Goal: Transaction & Acquisition: Purchase product/service

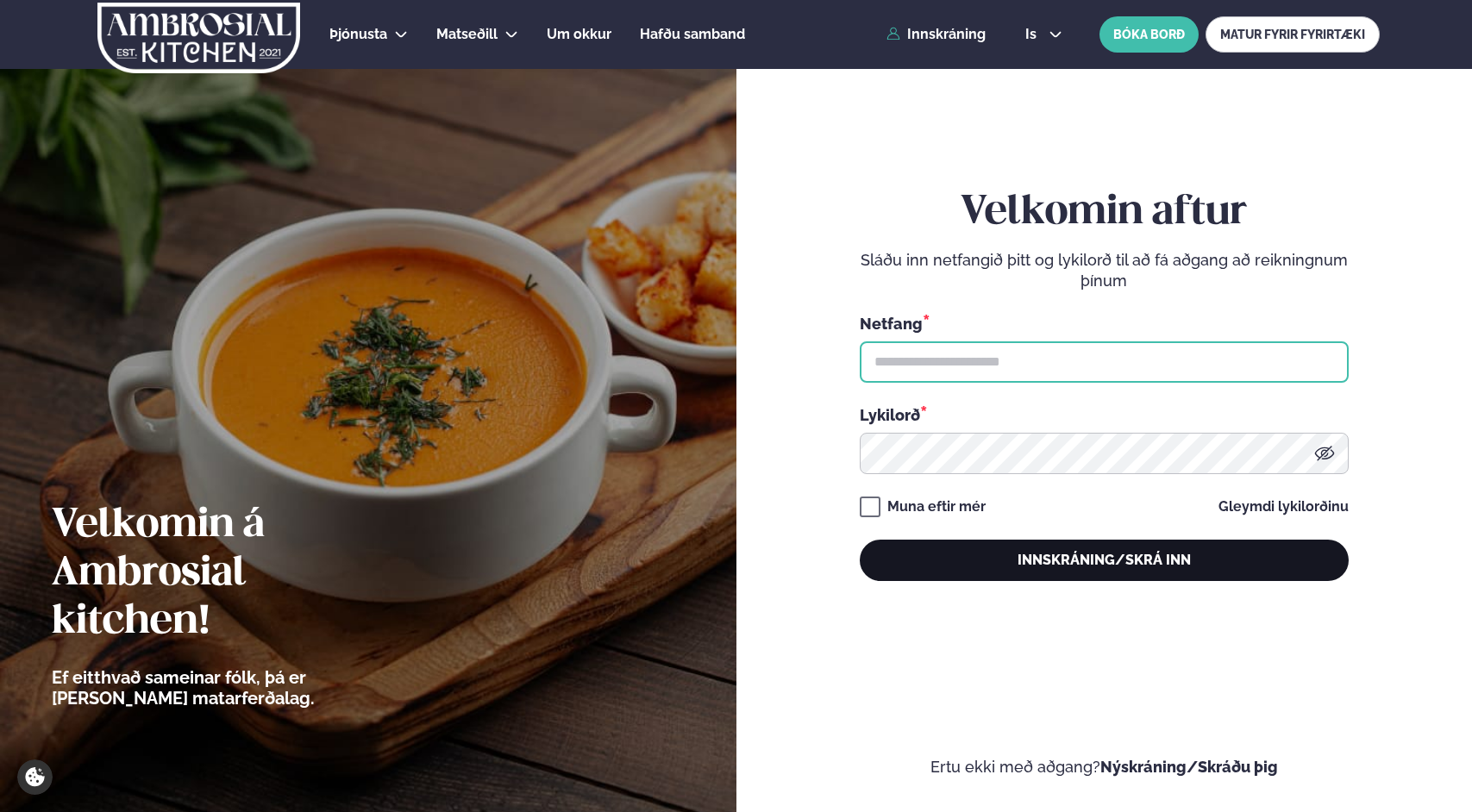
type input "**********"
click at [1085, 567] on button "Innskráning/Skrá inn" at bounding box center [1104, 560] width 489 height 42
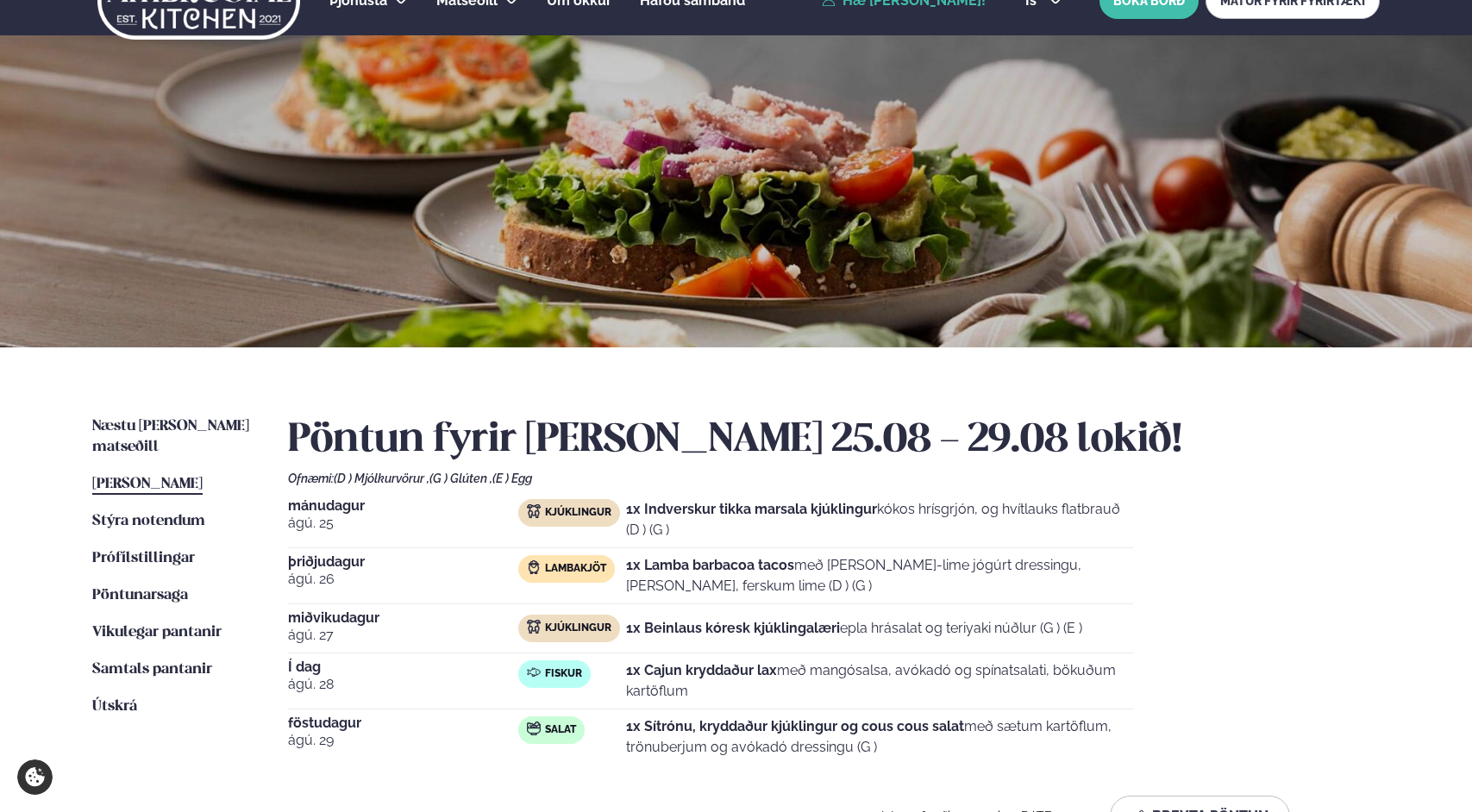
scroll to position [35, 0]
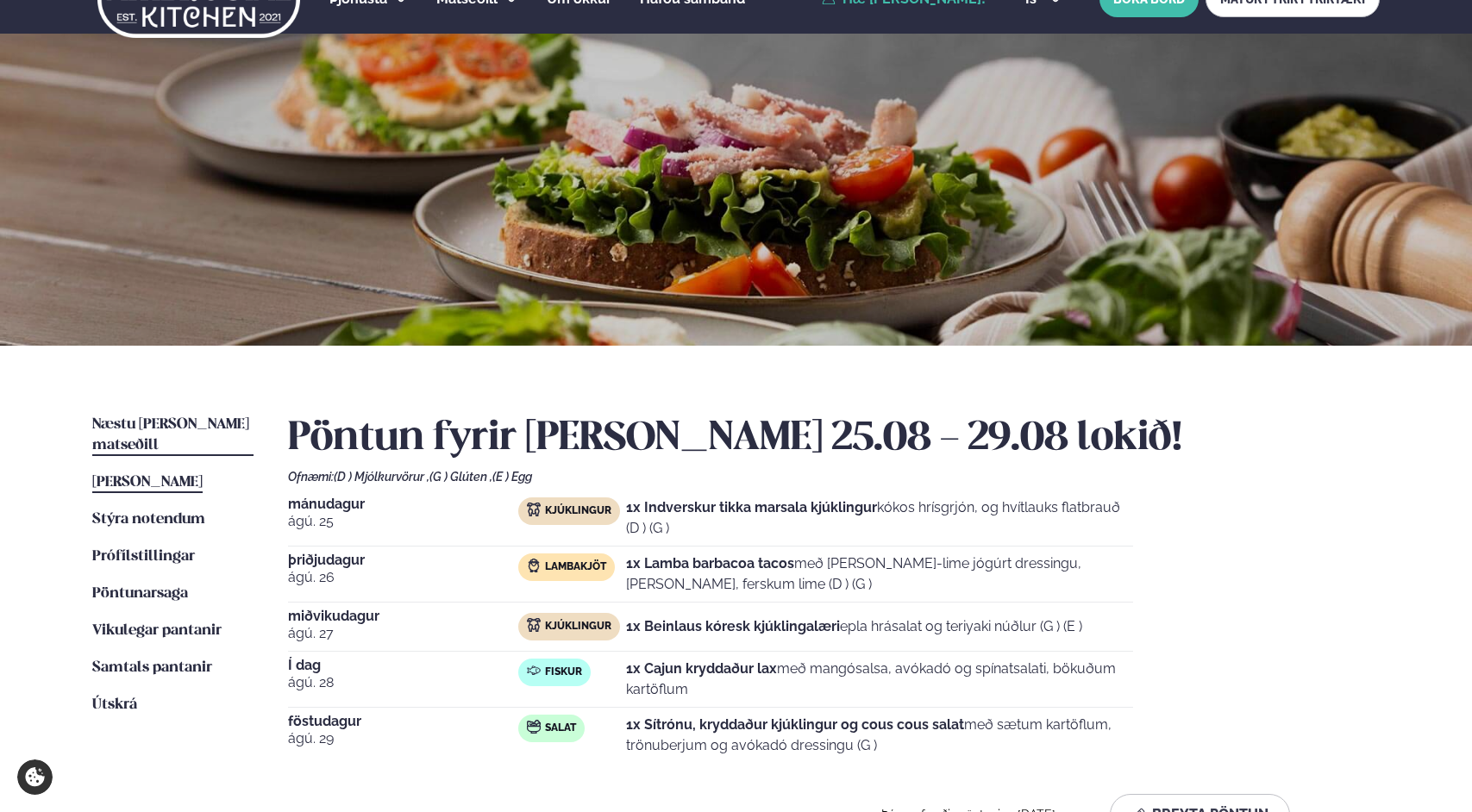
click at [133, 430] on span "Næstu [PERSON_NAME] matseðill" at bounding box center [170, 435] width 157 height 35
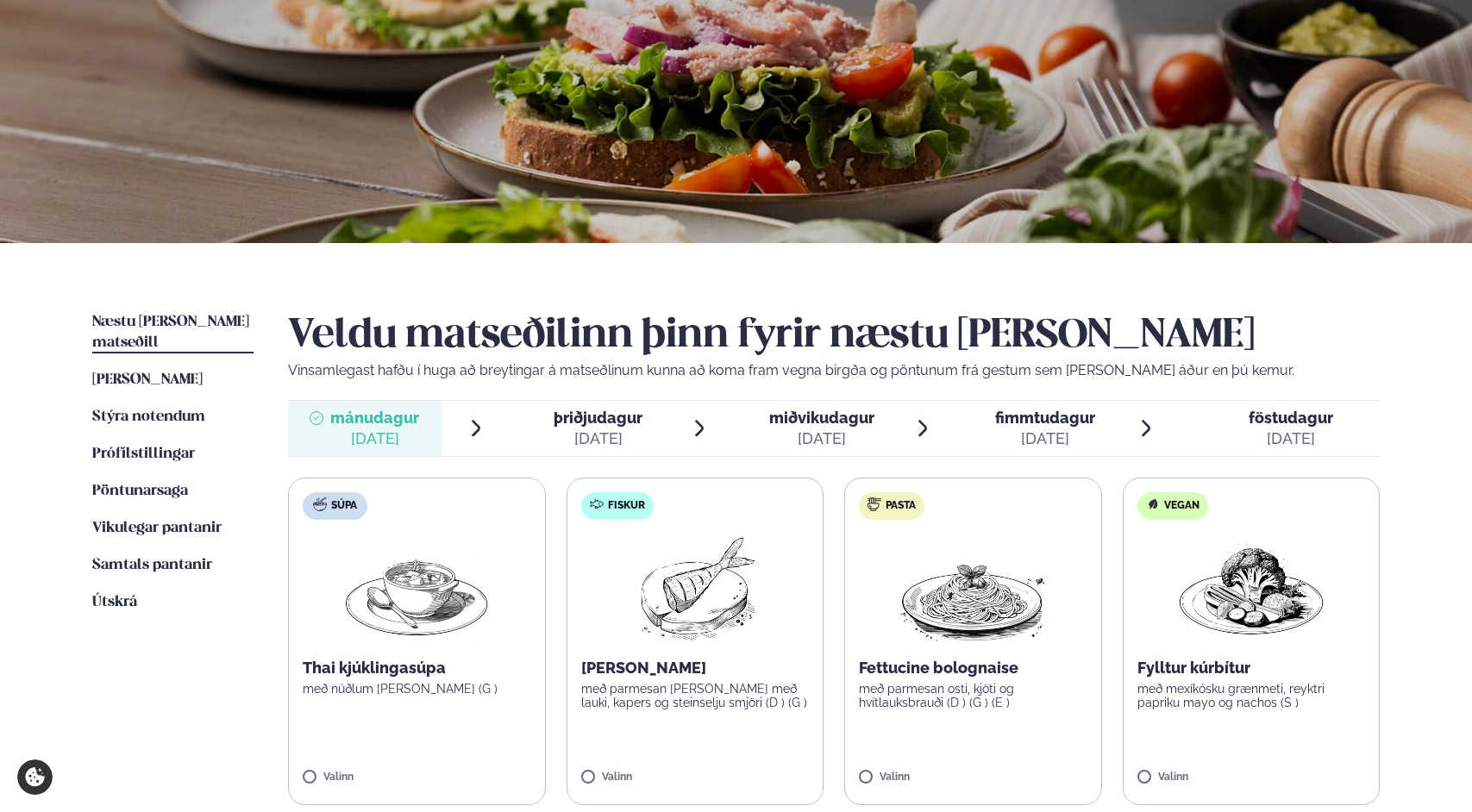
scroll to position [255, 0]
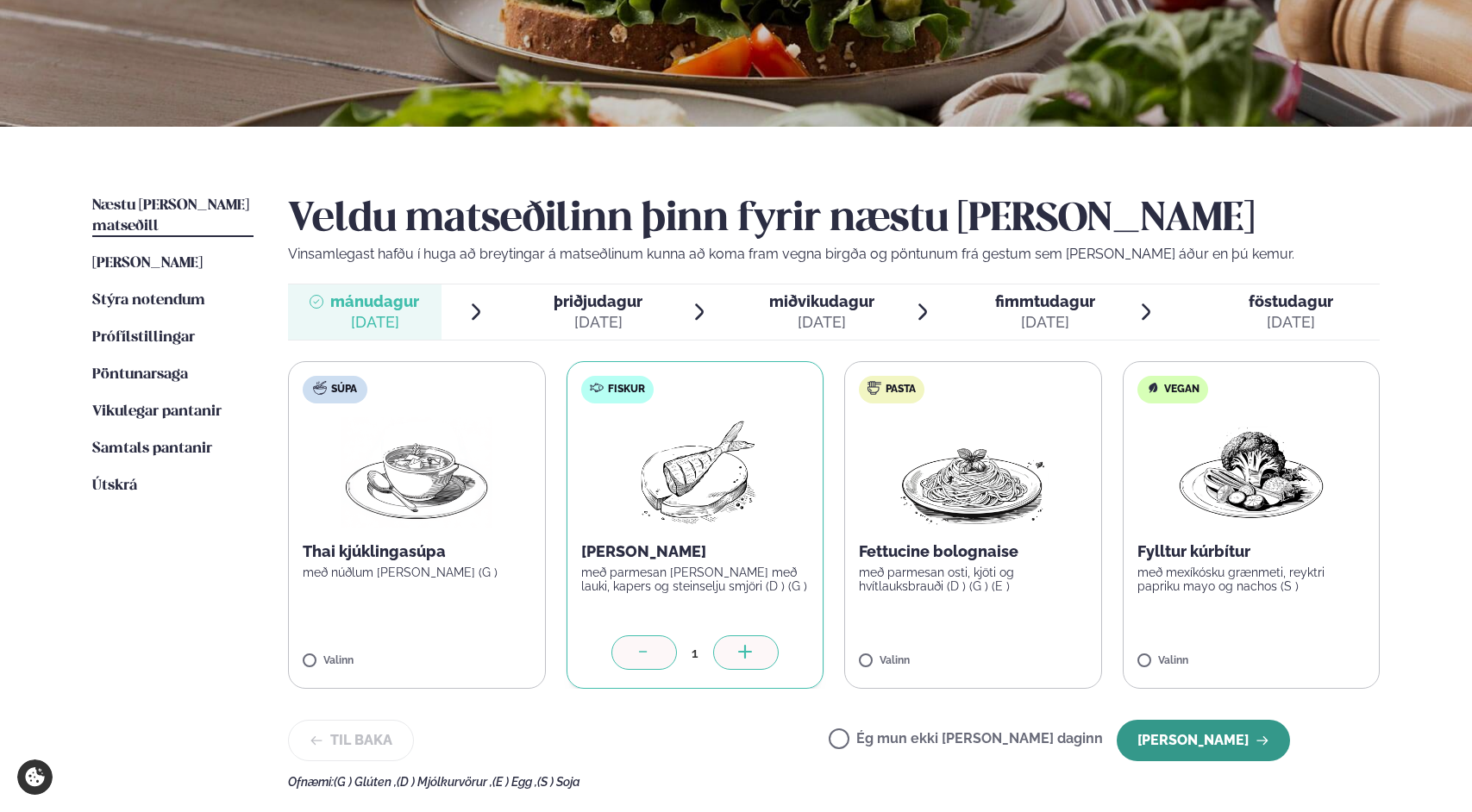
click at [1178, 737] on button "[PERSON_NAME]" at bounding box center [1203, 740] width 173 height 42
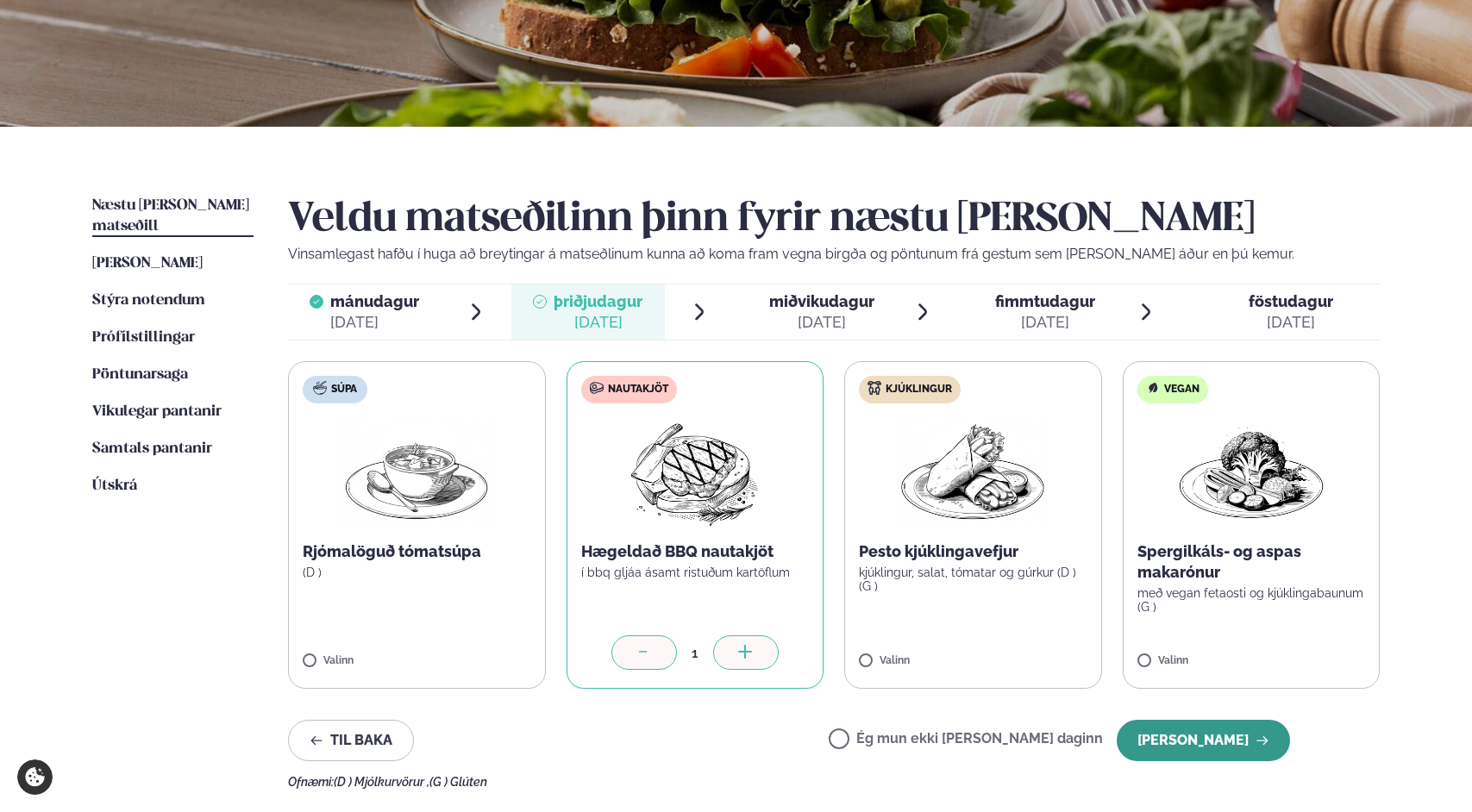
click at [1214, 742] on button "[PERSON_NAME]" at bounding box center [1203, 740] width 173 height 42
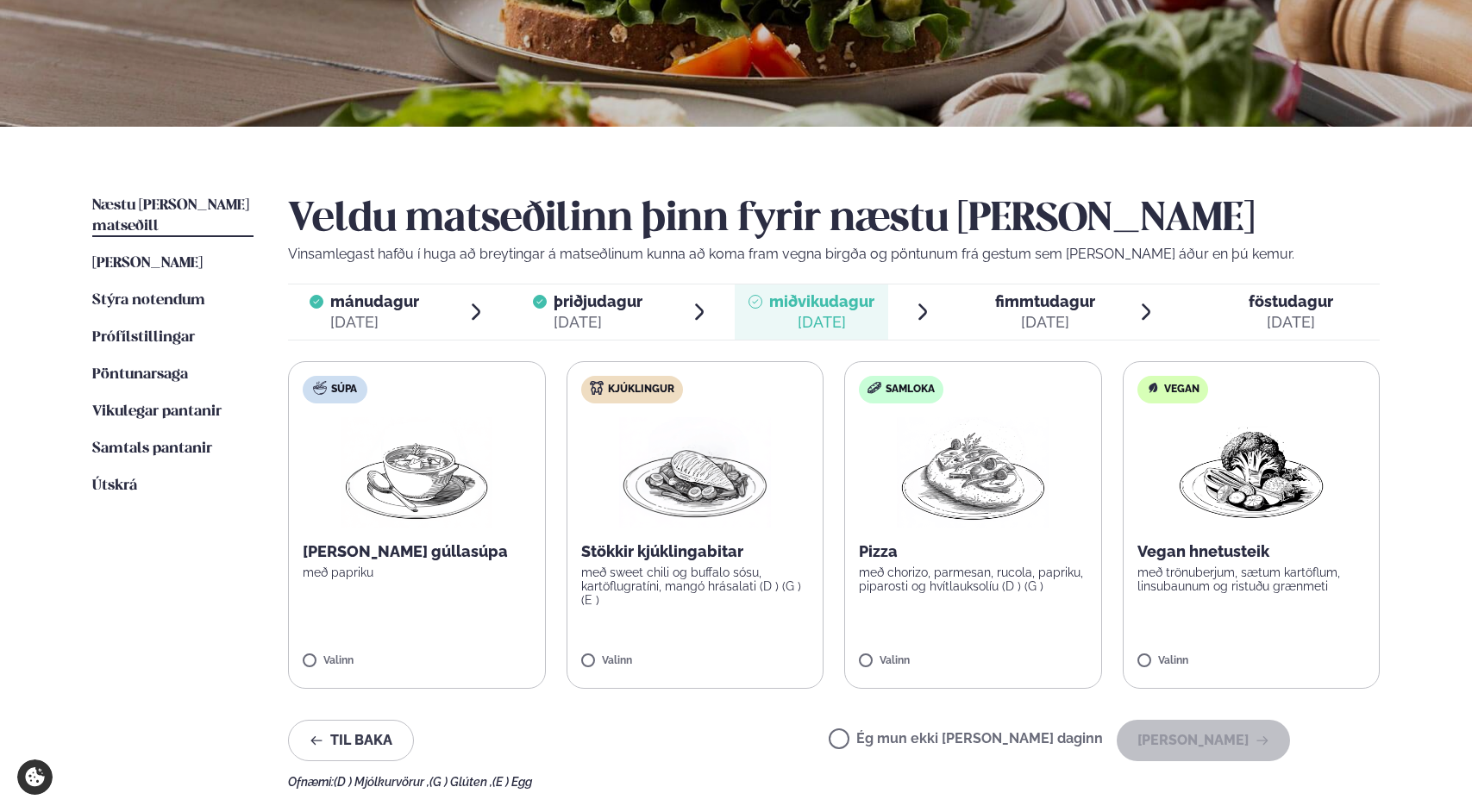
click at [590, 628] on label "Kjúklingur Stökkir kjúklingabitar með sweet chili og buffalo sósu, kartöflugrat…" at bounding box center [695, 524] width 257 height 327
click at [1199, 733] on button "[PERSON_NAME]" at bounding box center [1203, 740] width 173 height 42
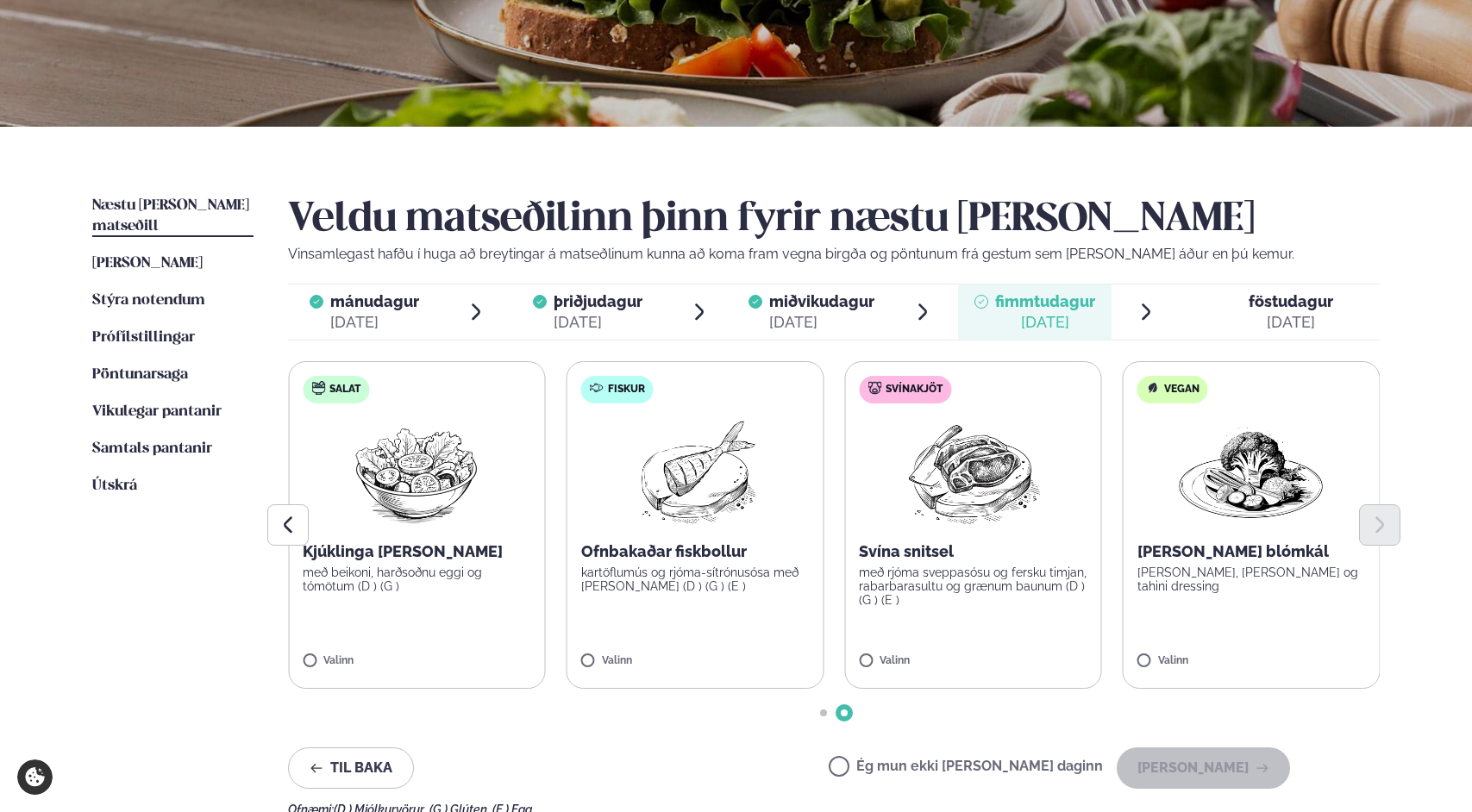
click at [334, 648] on label "Salat Kjúklinga [PERSON_NAME] með beikoni, harðsoðnu eggi og tómötum (D ) (G ) …" at bounding box center [416, 524] width 257 height 327
click at [1211, 780] on button "[PERSON_NAME]" at bounding box center [1203, 768] width 173 height 42
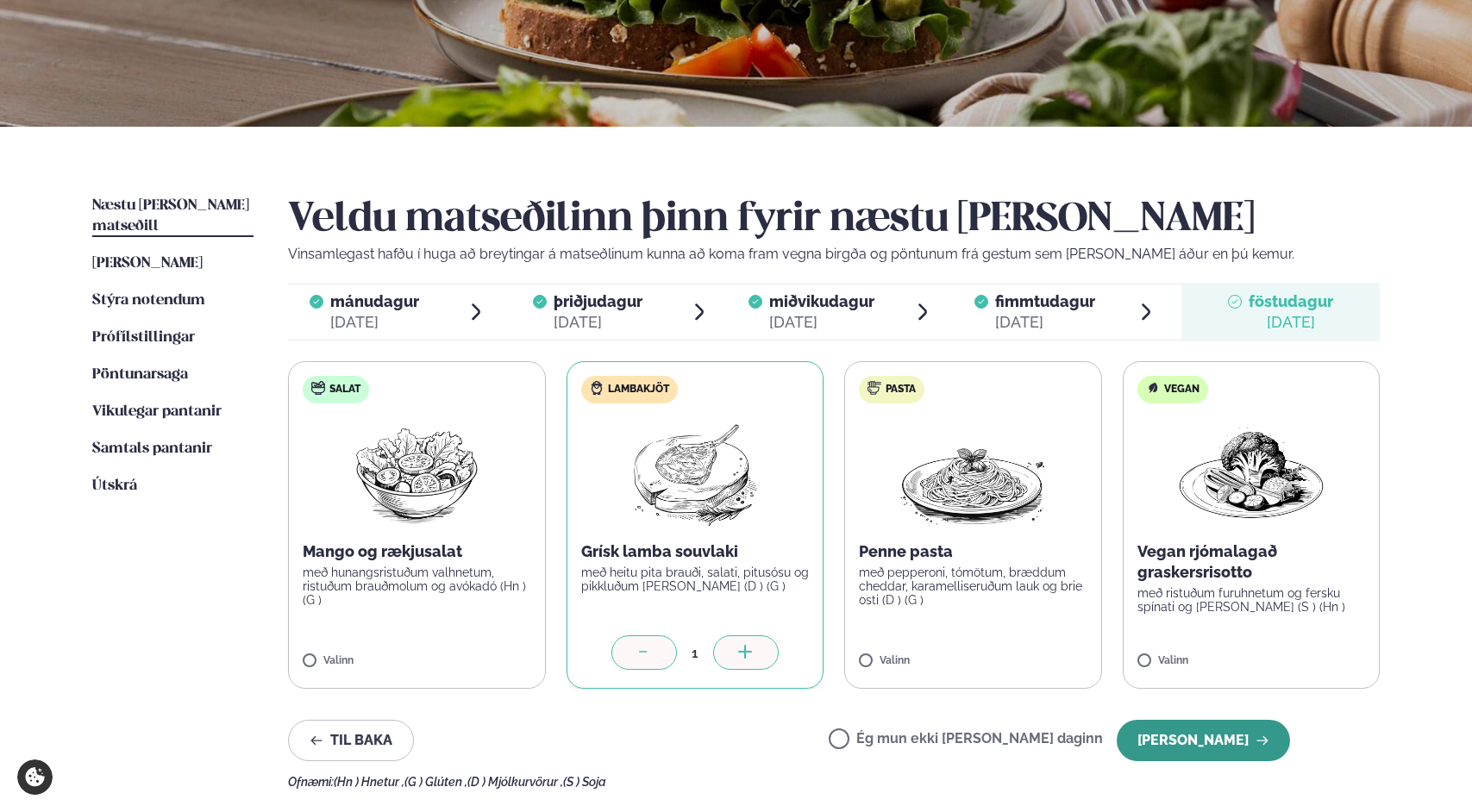
click at [1180, 732] on button "[PERSON_NAME]" at bounding box center [1203, 740] width 173 height 42
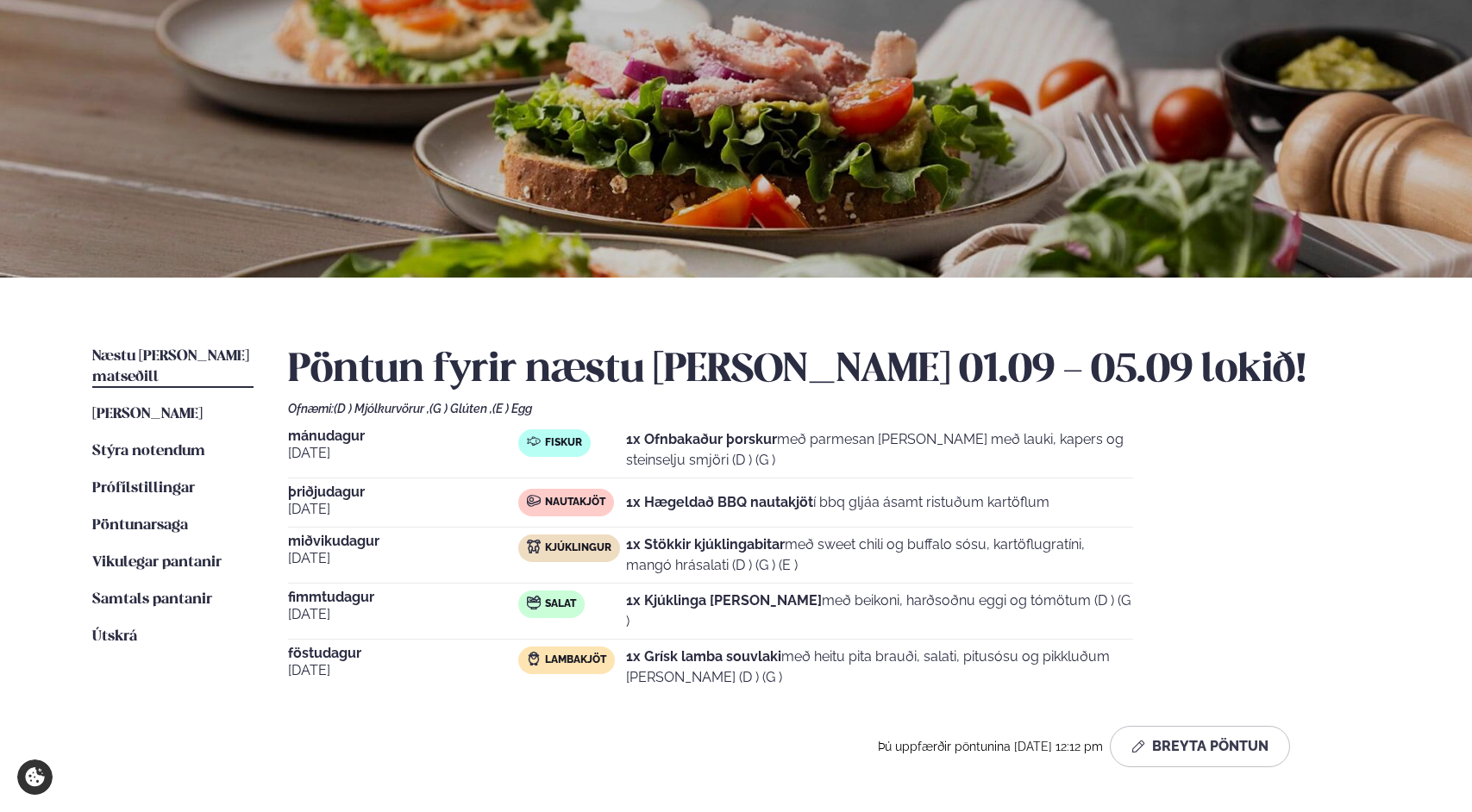
scroll to position [0, 0]
